Goal: Navigation & Orientation: Find specific page/section

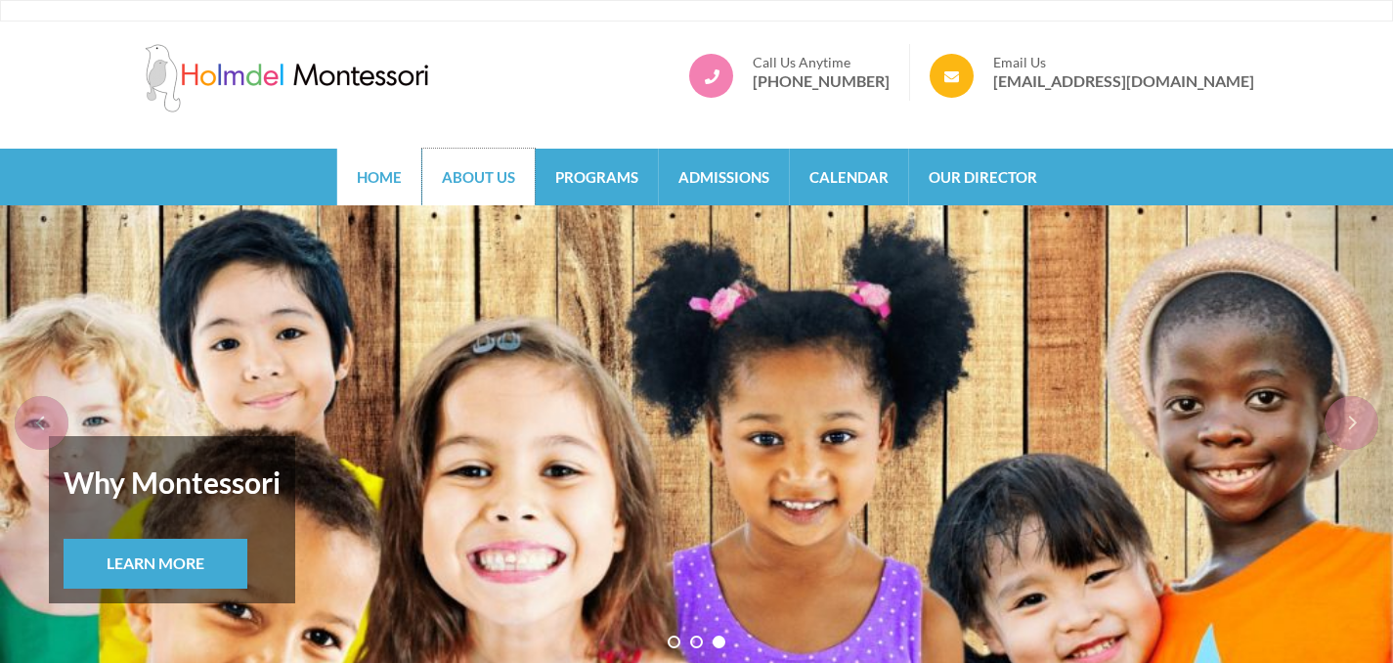
click at [465, 176] on link "About Us" at bounding box center [478, 177] width 112 height 57
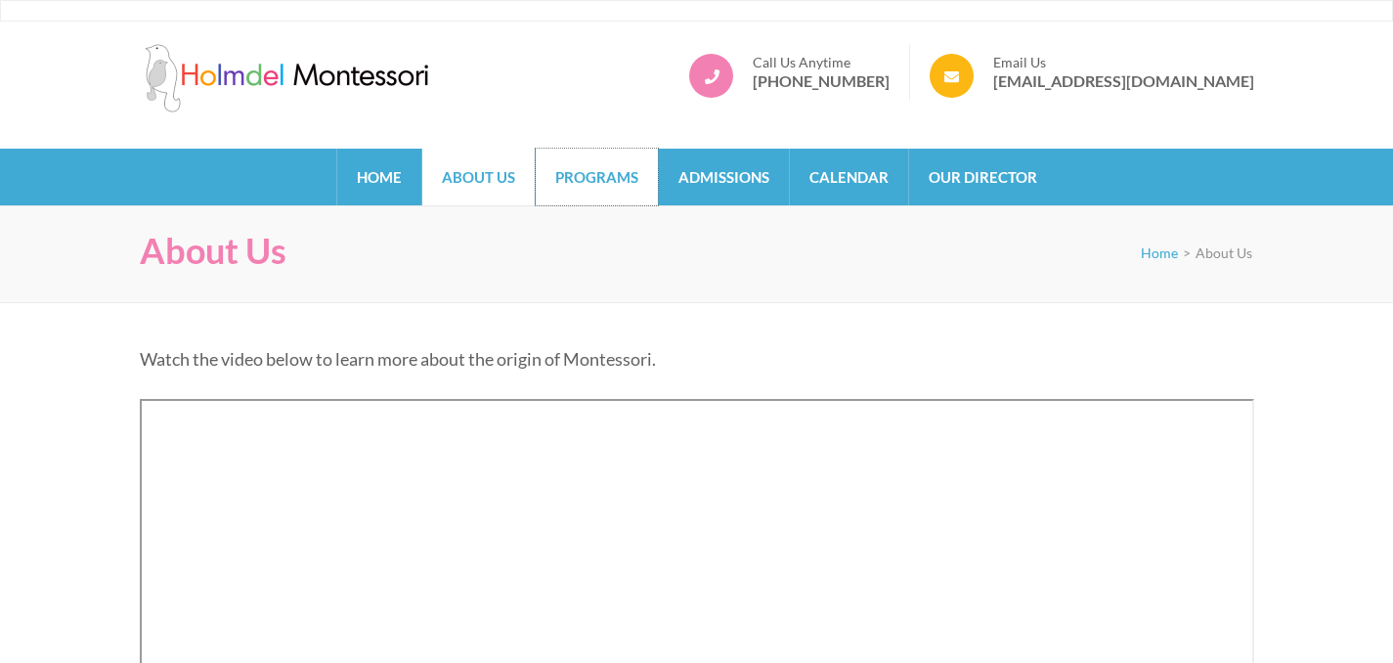
click at [574, 176] on link "Programs" at bounding box center [597, 177] width 122 height 57
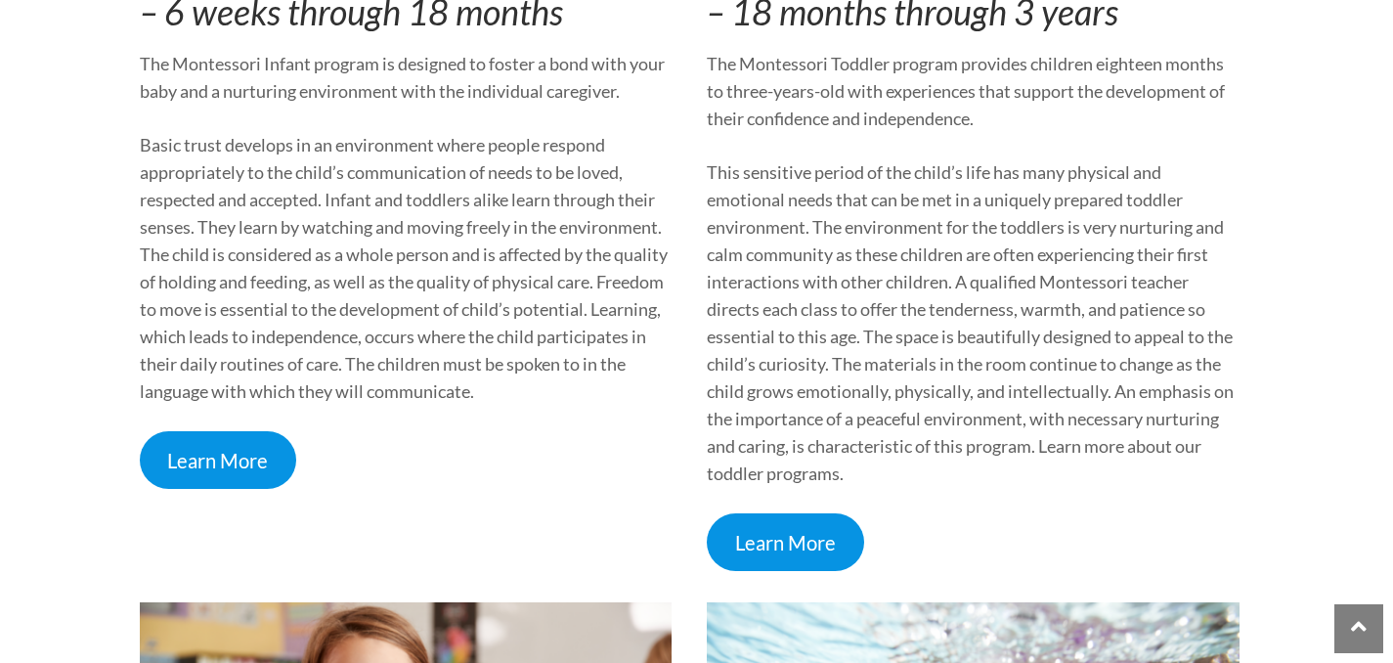
scroll to position [826, 0]
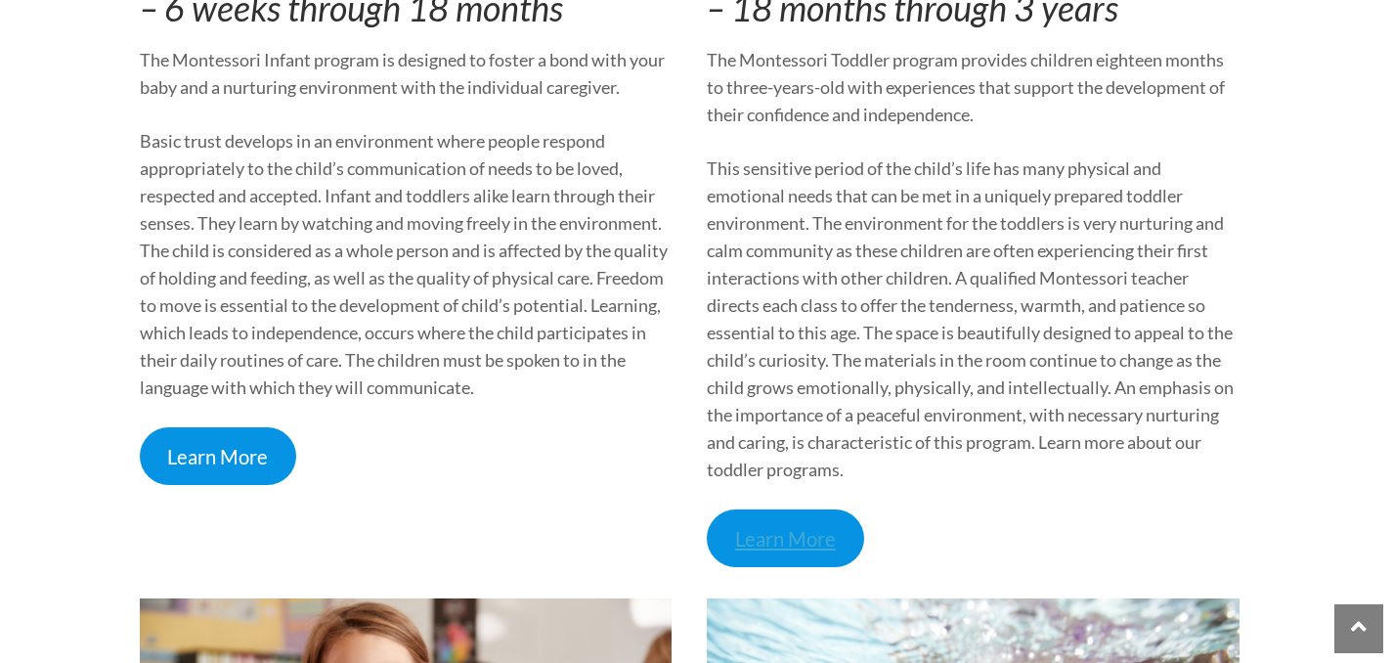
click at [799, 536] on link "Learn More" at bounding box center [785, 538] width 157 height 58
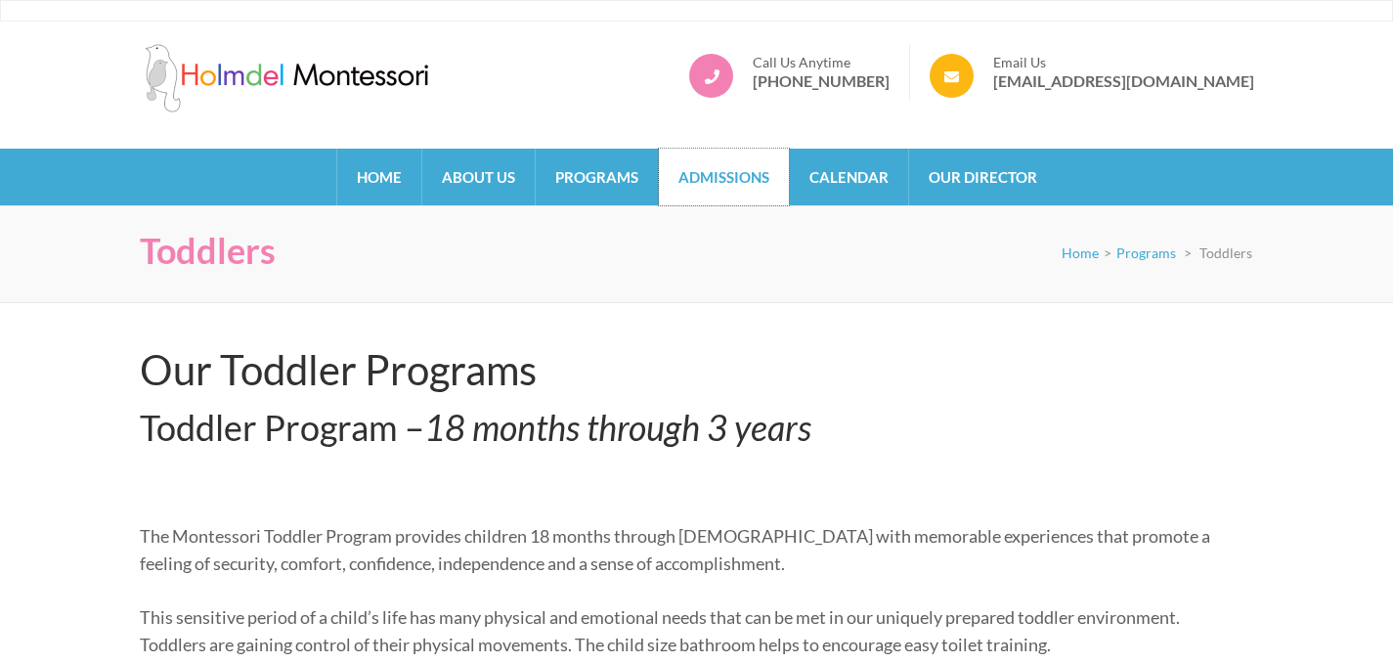
click at [729, 181] on link "Admissions" at bounding box center [724, 177] width 130 height 57
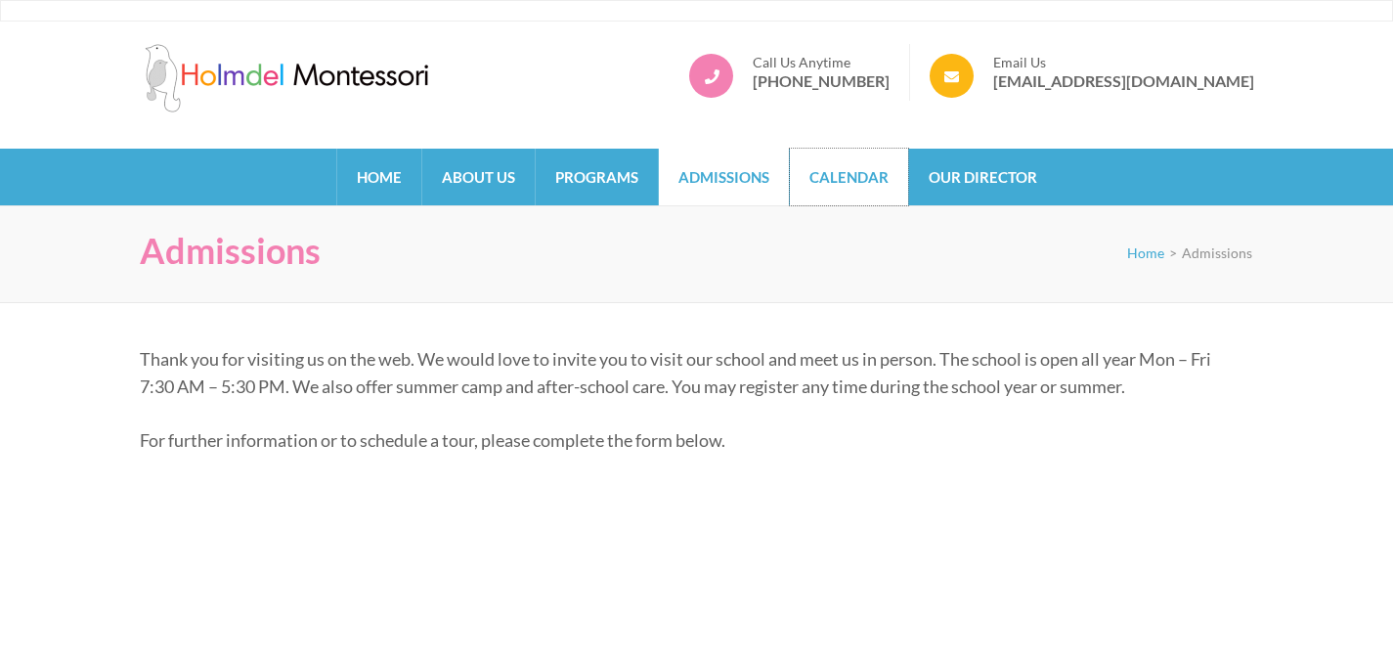
click at [837, 193] on link "Calendar" at bounding box center [849, 177] width 118 height 57
